Goal: Task Accomplishment & Management: Use online tool/utility

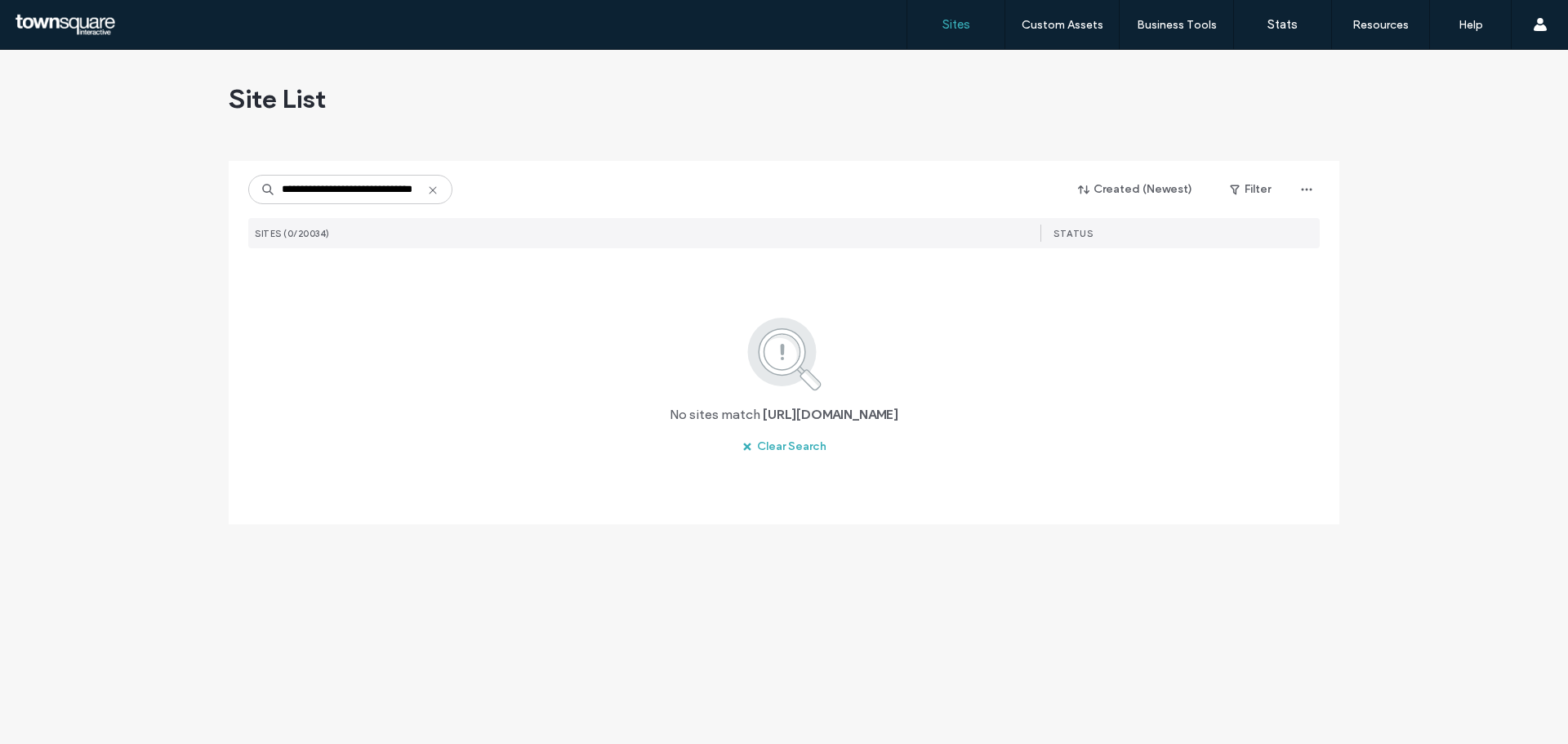
scroll to position [0, 34]
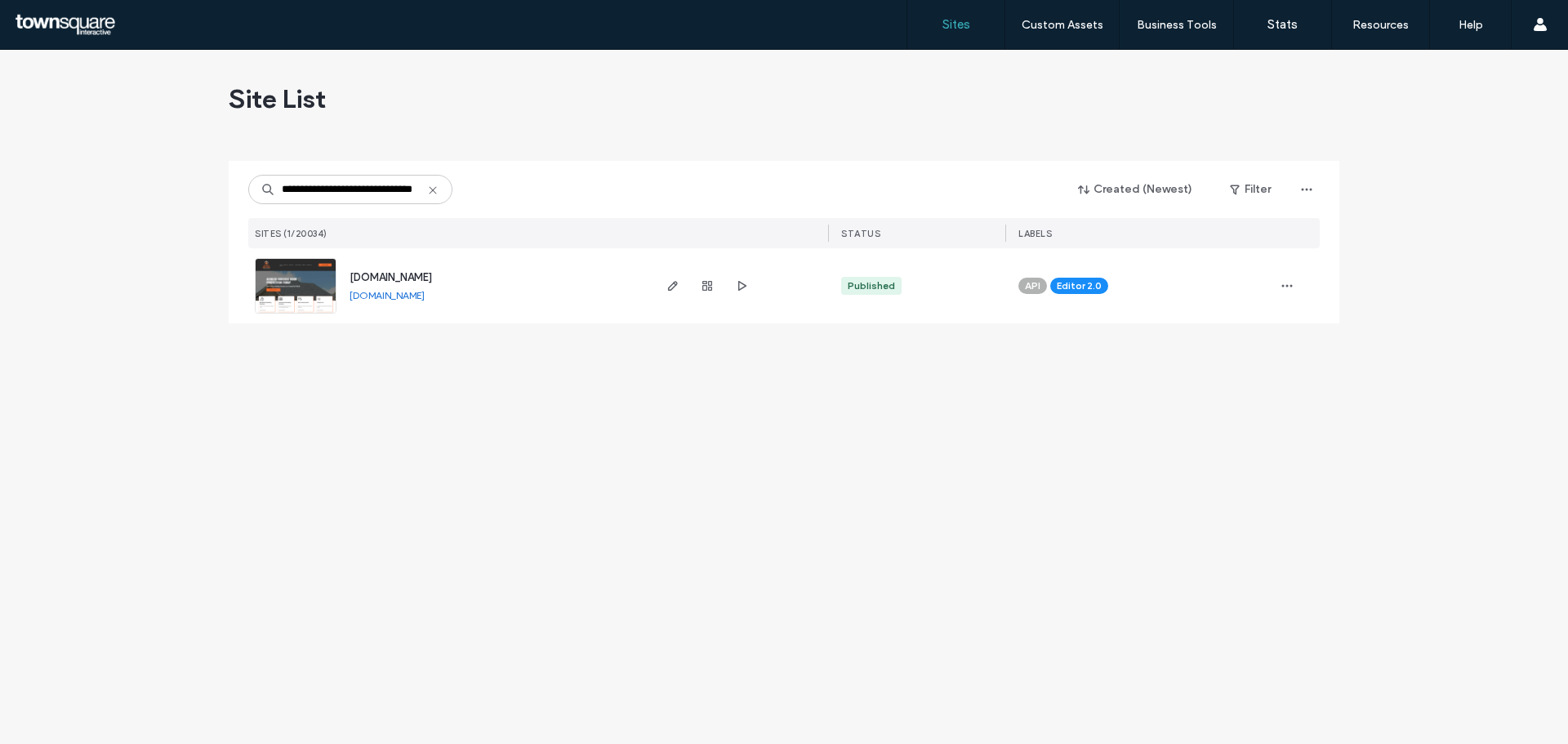
type input "**********"
click at [670, 296] on div at bounding box center [707, 285] width 88 height 75
click at [669, 284] on icon "button" at bounding box center [673, 285] width 13 height 13
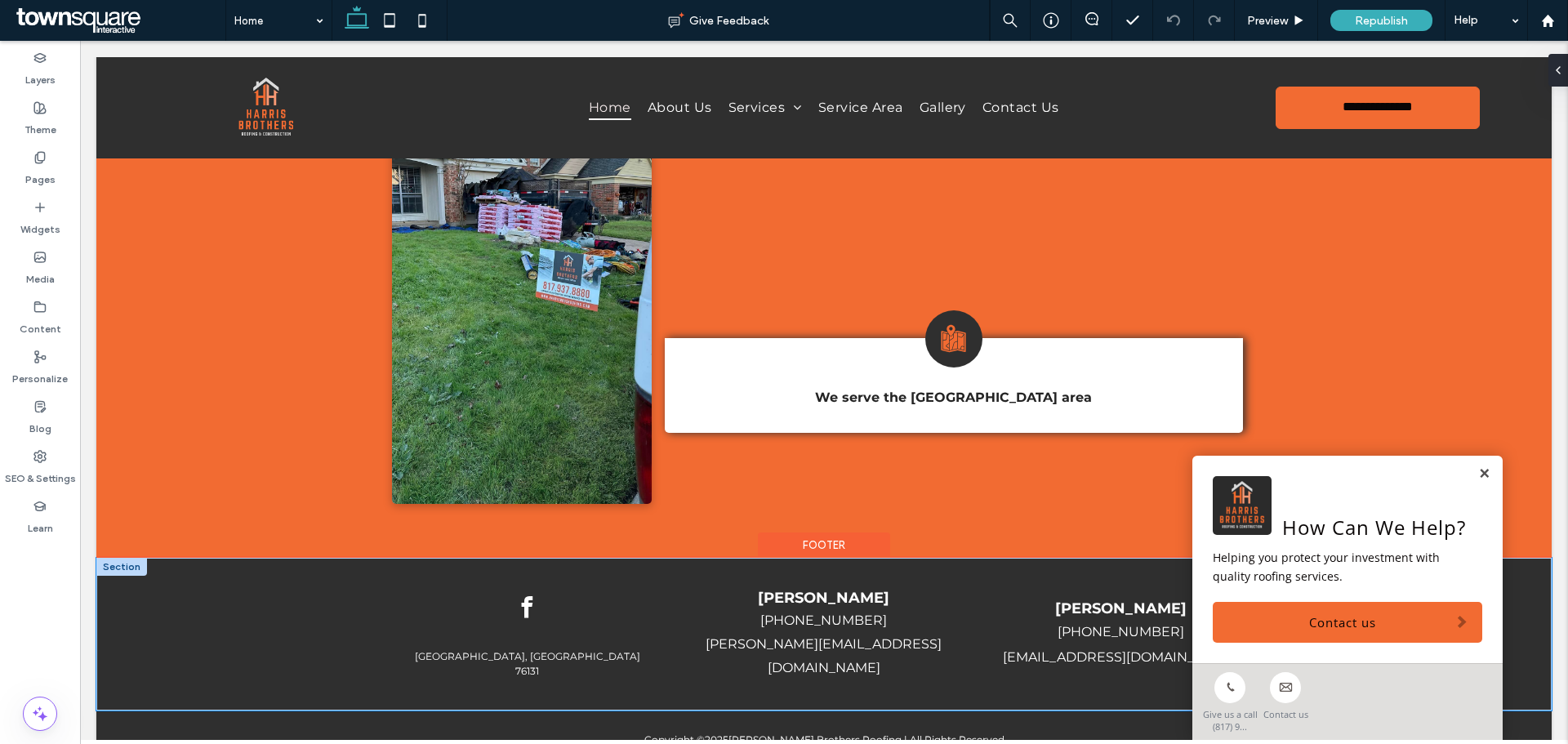
scroll to position [2902, 0]
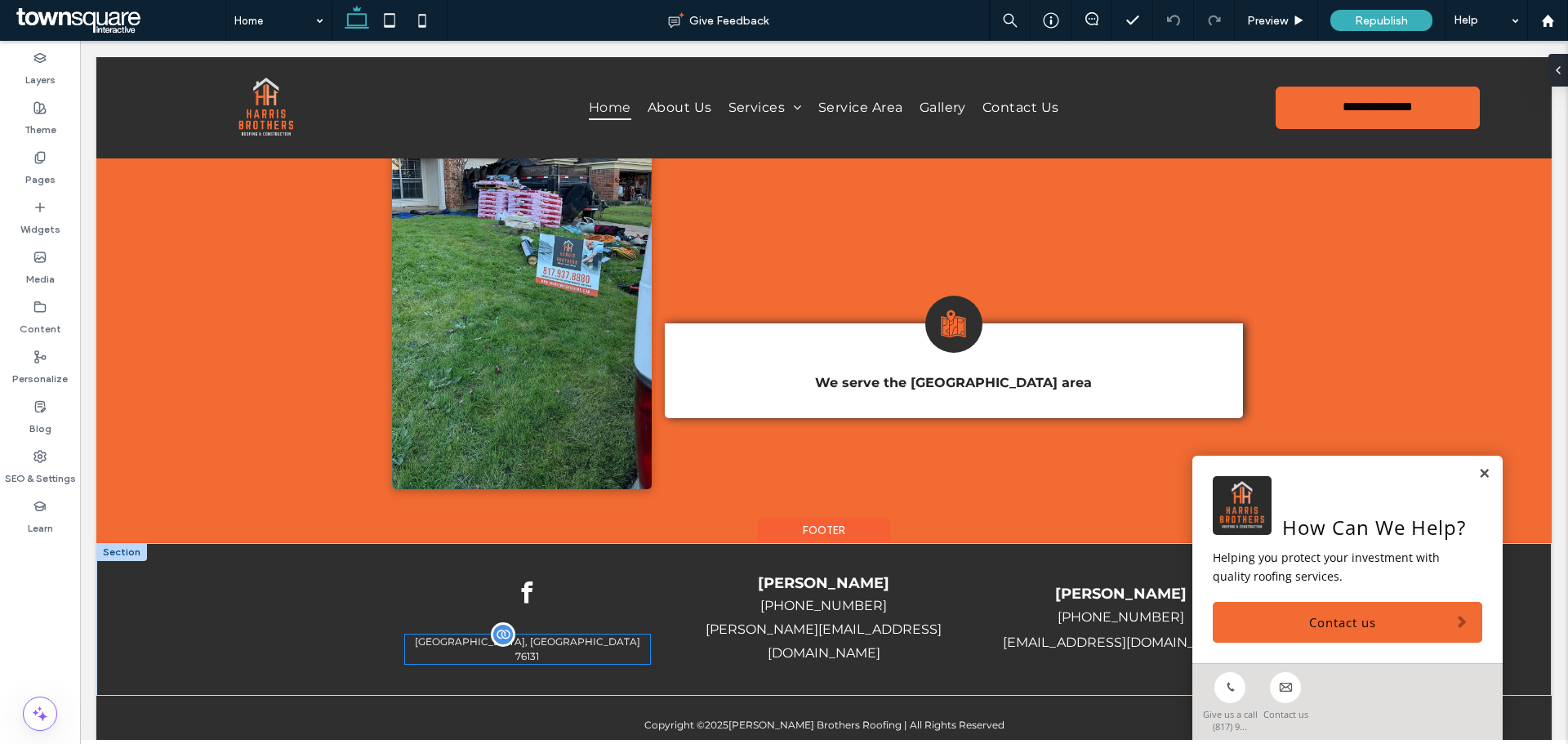
click at [470, 635] on p "[GEOGRAPHIC_DATA], [GEOGRAPHIC_DATA]" at bounding box center [527, 642] width 244 height 15
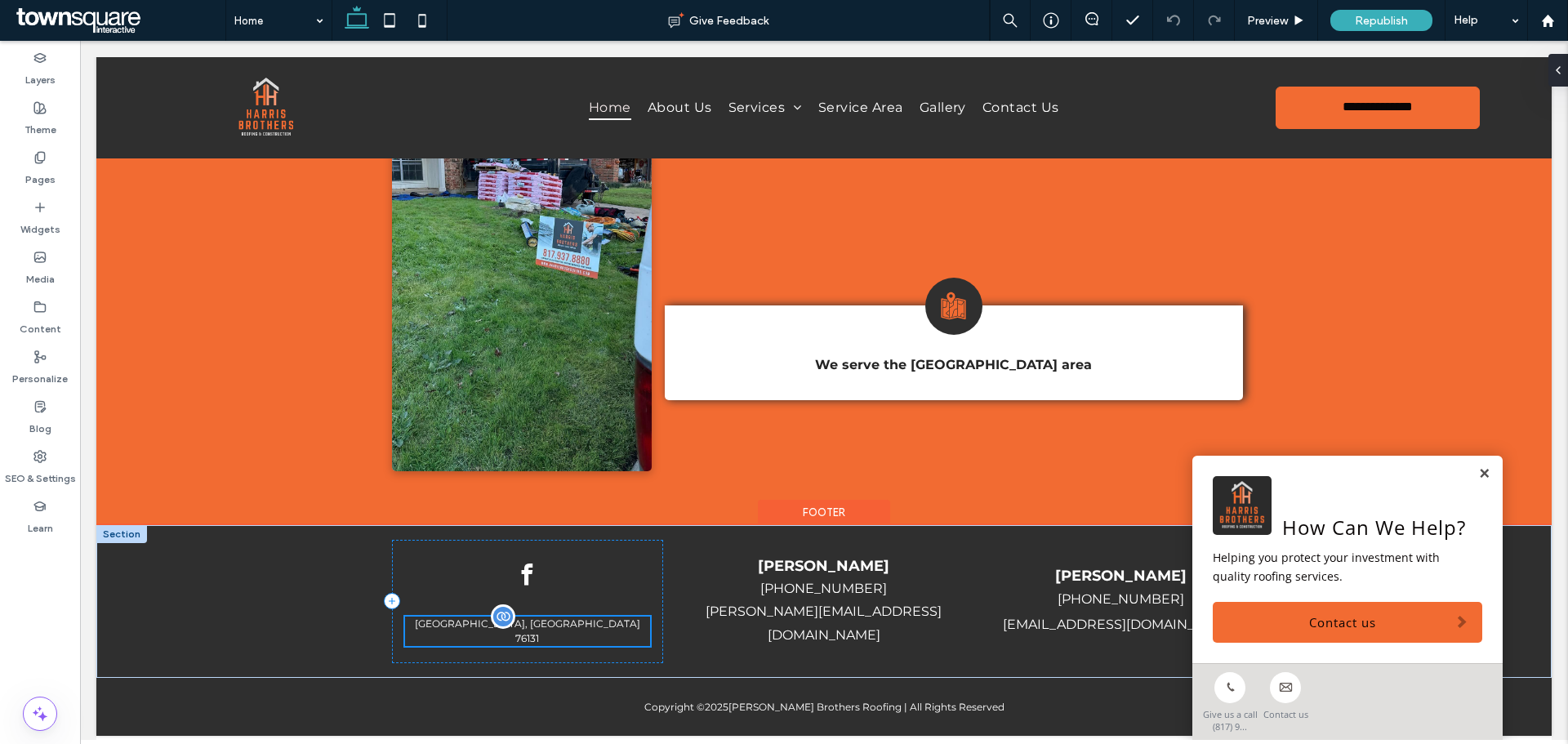
scroll to position [2827, 0]
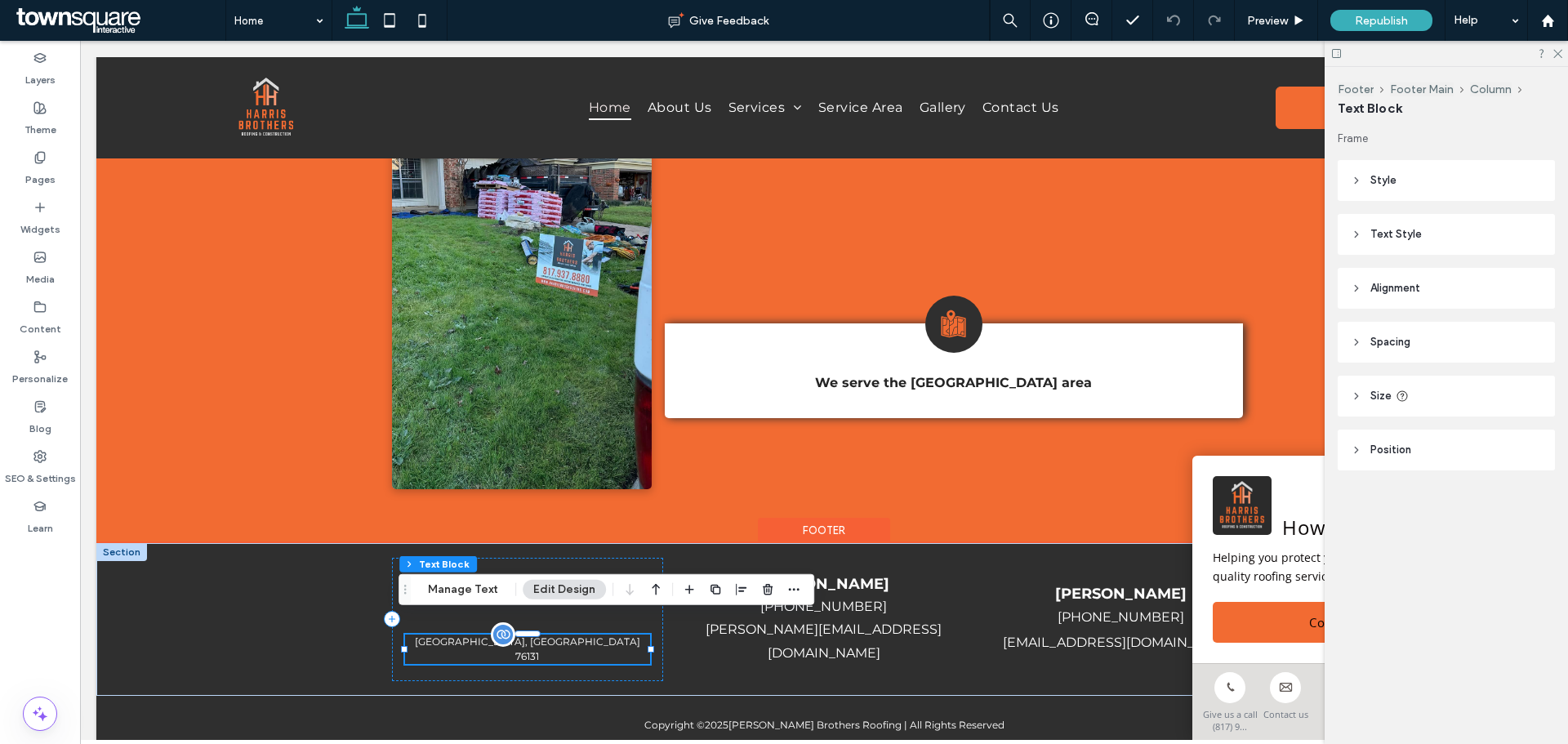
click at [467, 635] on p "[GEOGRAPHIC_DATA], [GEOGRAPHIC_DATA]" at bounding box center [527, 642] width 244 height 15
click at [456, 588] on button "Manage Text" at bounding box center [463, 589] width 92 height 20
